Goal: Task Accomplishment & Management: Manage account settings

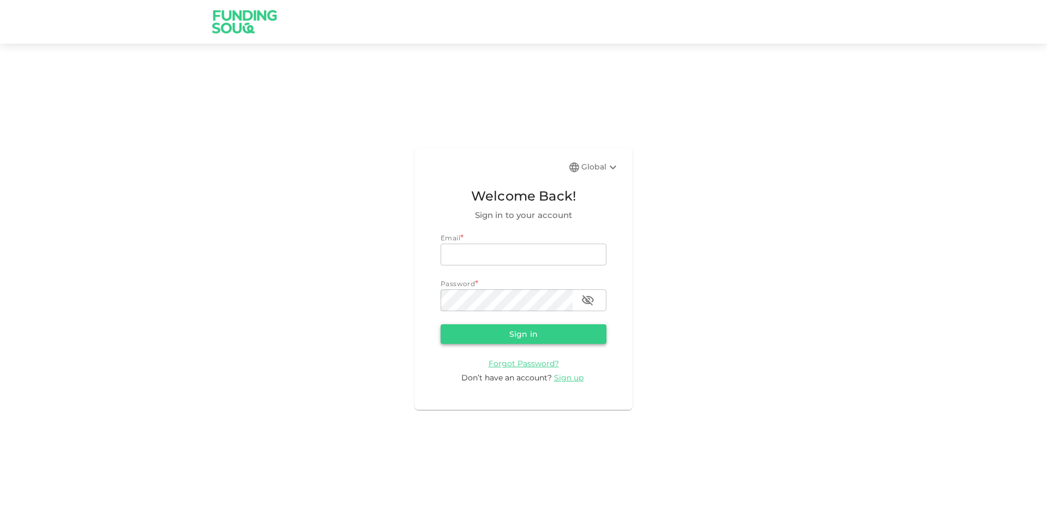
type input "[EMAIL_ADDRESS][DOMAIN_NAME]"
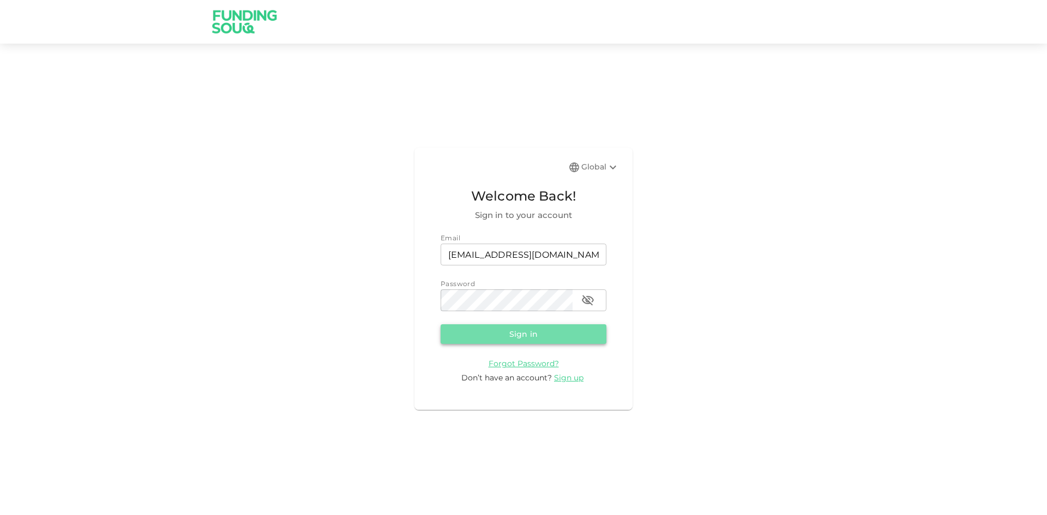
click at [516, 338] on button "Sign in" at bounding box center [524, 334] width 166 height 20
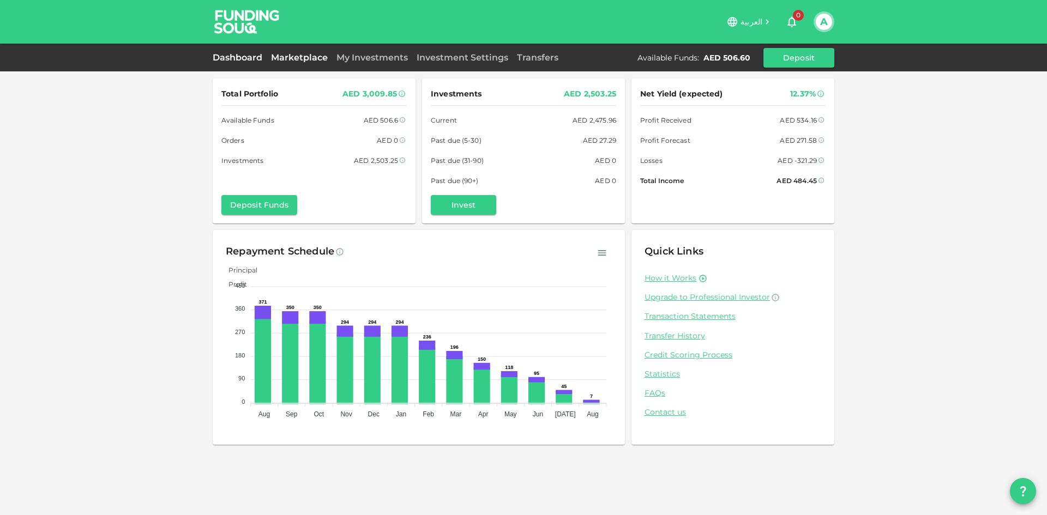
click at [309, 59] on link "Marketplace" at bounding box center [299, 57] width 65 height 10
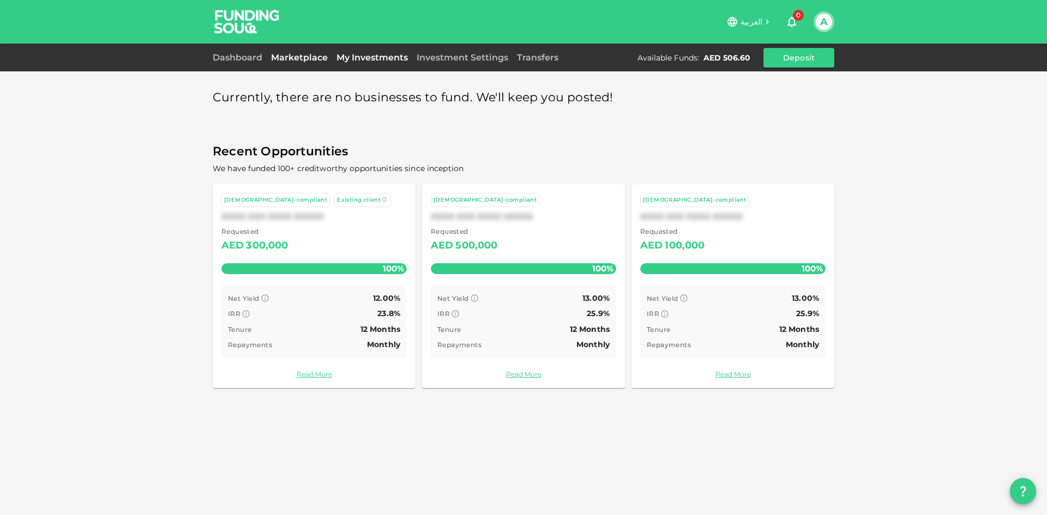
click at [376, 56] on link "My Investments" at bounding box center [372, 57] width 80 height 10
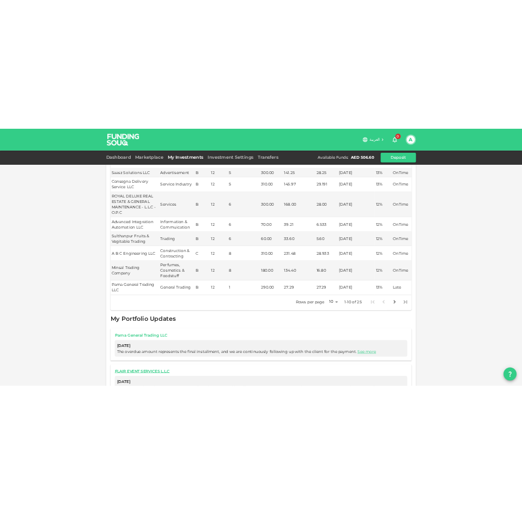
scroll to position [327, 0]
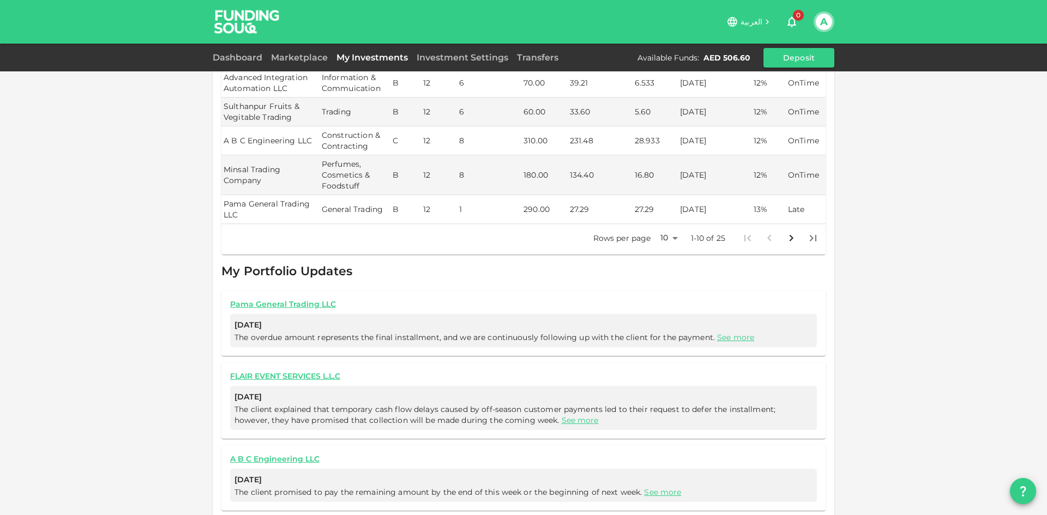
click at [796, 515] on ul "« 1 2 »" at bounding box center [523, 525] width 604 height 16
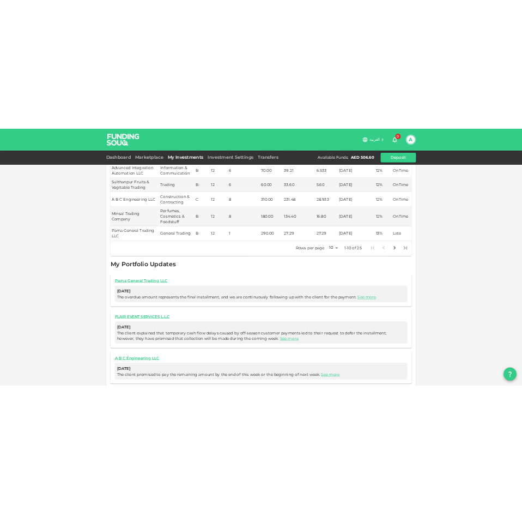
scroll to position [327, 0]
